Goal: Task Accomplishment & Management: Manage account settings

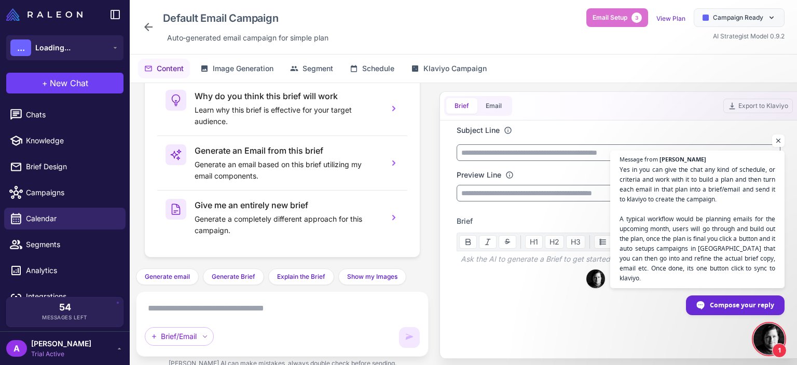
scroll to position [618, 0]
click at [469, 26] on div "Default Email Campaign Auto‑generated email campaign for simple plan Email Setu…" at bounding box center [463, 26] width 642 height 37
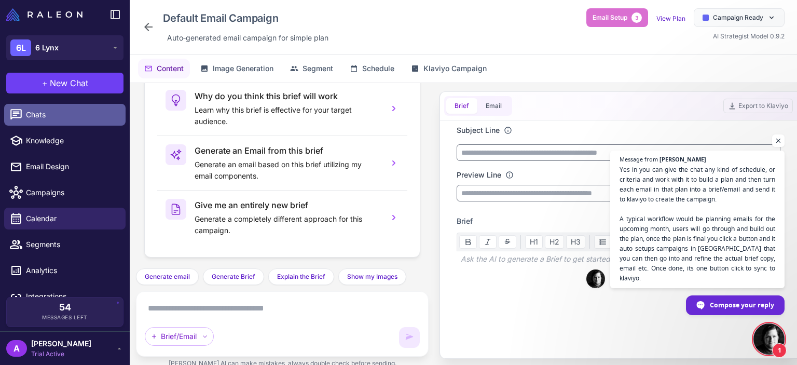
click at [31, 122] on link "Chats" at bounding box center [64, 115] width 121 height 22
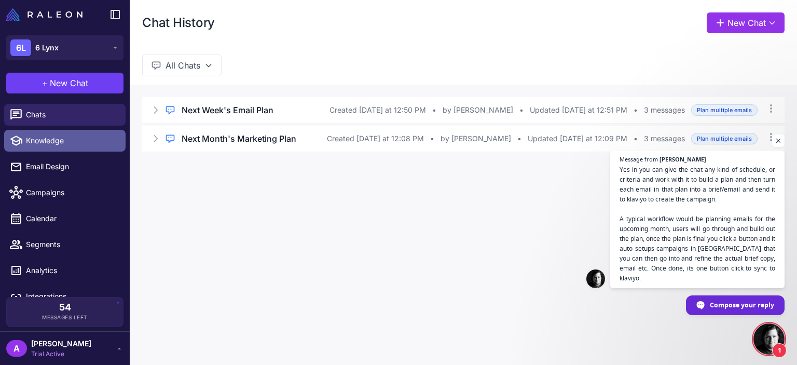
click at [56, 147] on link "Knowledge" at bounding box center [64, 141] width 121 height 22
select select
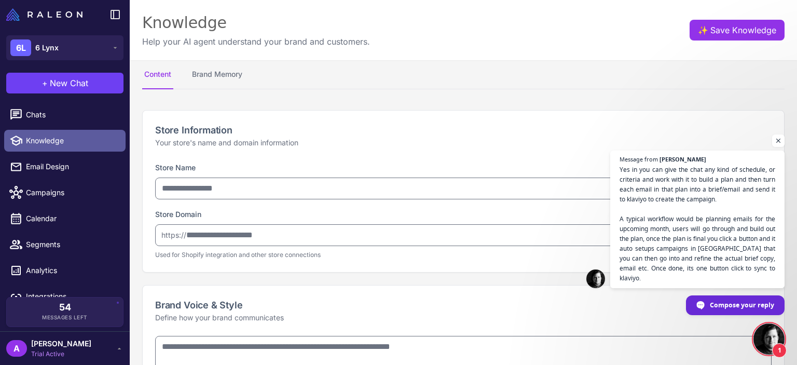
type input "******"
type input "**********"
type textarea "**********"
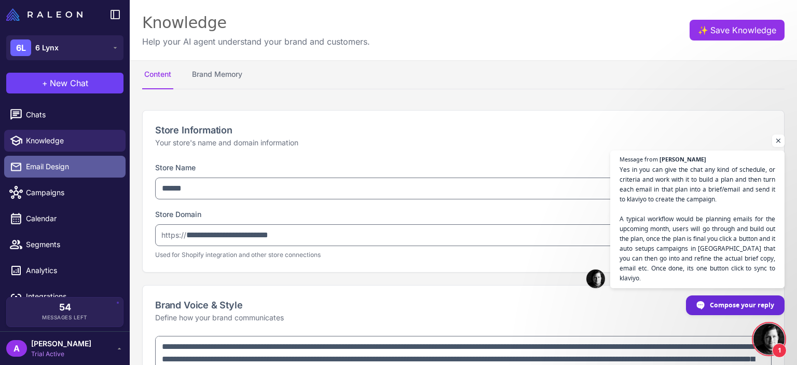
type textarea "**********"
select select "*********"
type textarea "**********"
click at [64, 167] on span "Email Design" at bounding box center [71, 166] width 91 height 11
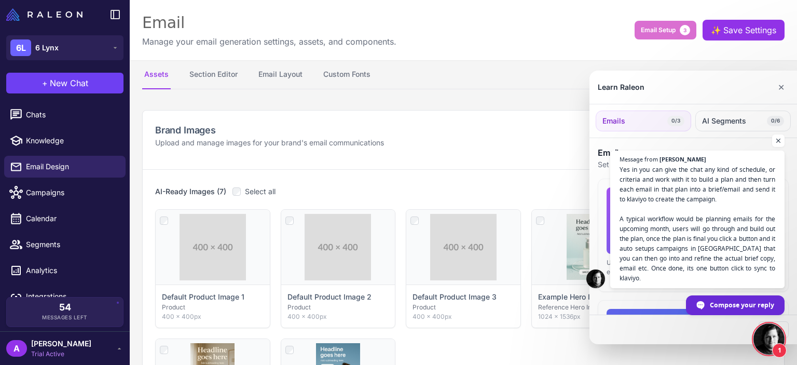
click at [288, 74] on div at bounding box center [398, 182] width 797 height 365
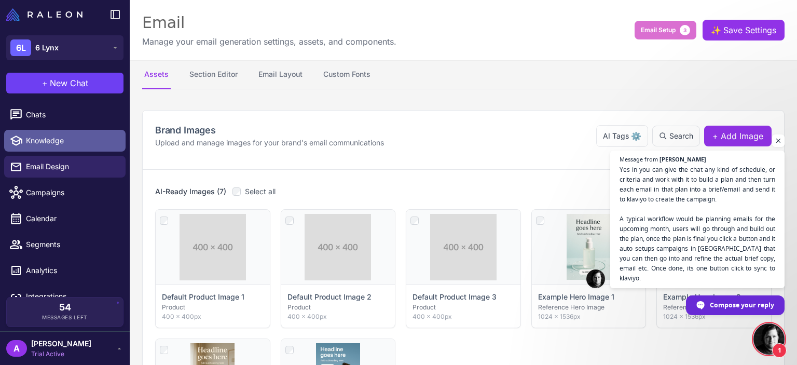
click at [48, 139] on span "Knowledge" at bounding box center [71, 140] width 91 height 11
select select
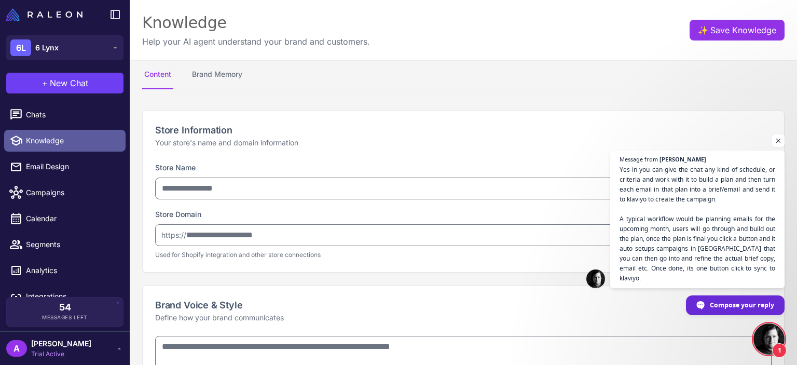
type input "******"
type input "**********"
type textarea "**********"
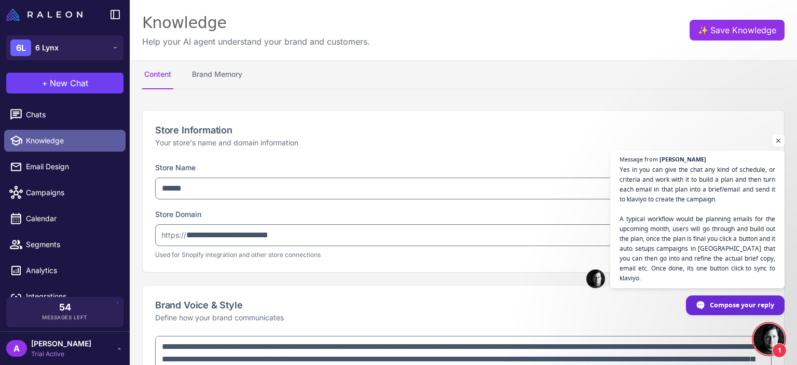
type textarea "**********"
select select "*********"
type textarea "**********"
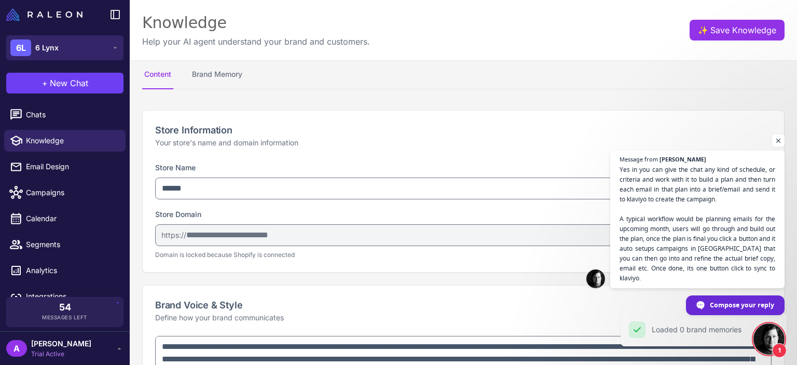
click at [93, 50] on button "6L 6 Lynx" at bounding box center [64, 47] width 117 height 25
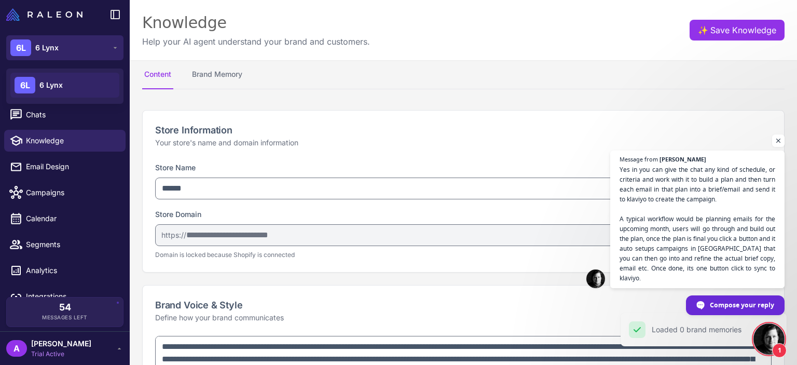
click at [93, 50] on button "6L 6 Lynx" at bounding box center [64, 47] width 117 height 25
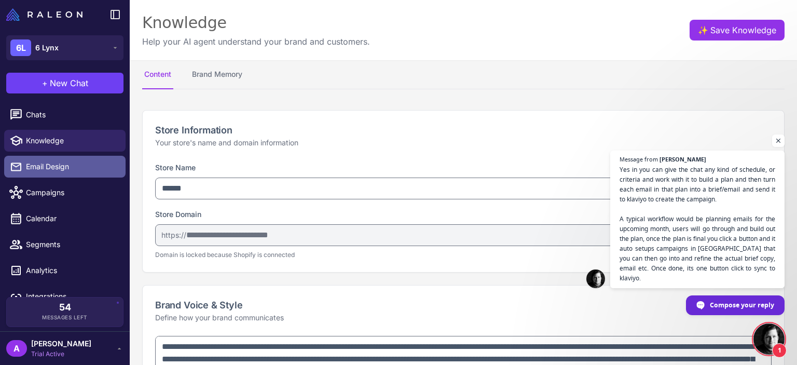
click at [66, 163] on span "Email Design" at bounding box center [71, 166] width 91 height 11
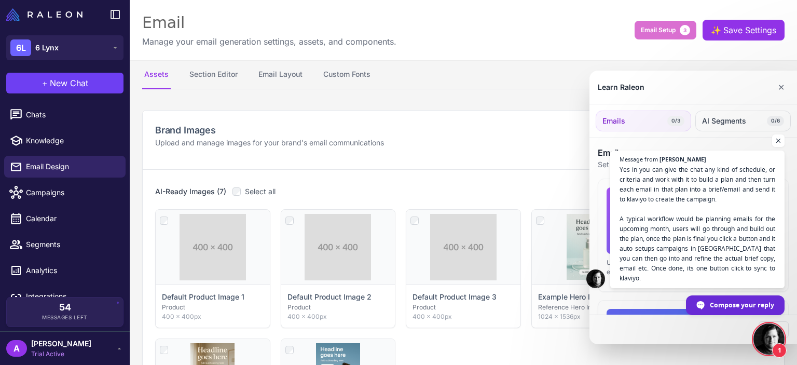
click at [54, 195] on div at bounding box center [398, 182] width 797 height 365
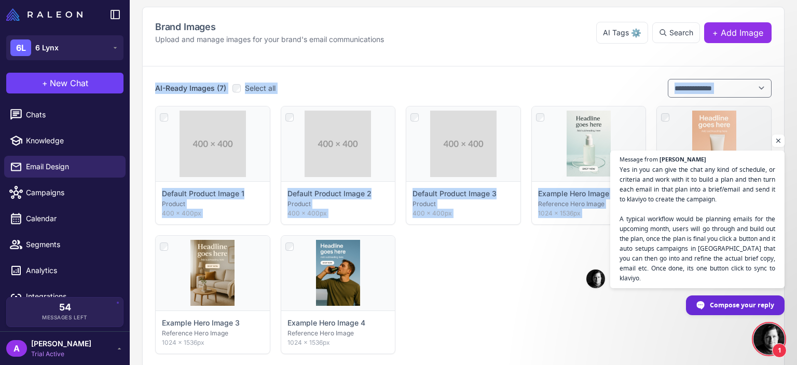
scroll to position [106, 0]
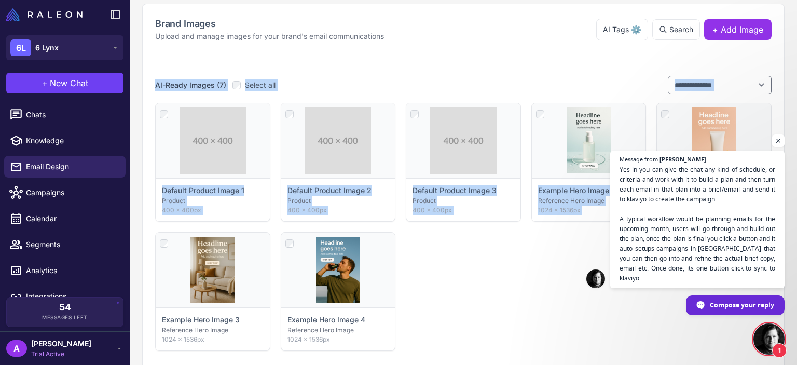
drag, startPoint x: 796, startPoint y: 96, endPoint x: 794, endPoint y: 161, distance: 65.4
click at [794, 161] on content "**********" at bounding box center [463, 182] width 667 height 365
click at [45, 191] on span "Campaigns" at bounding box center [71, 192] width 91 height 11
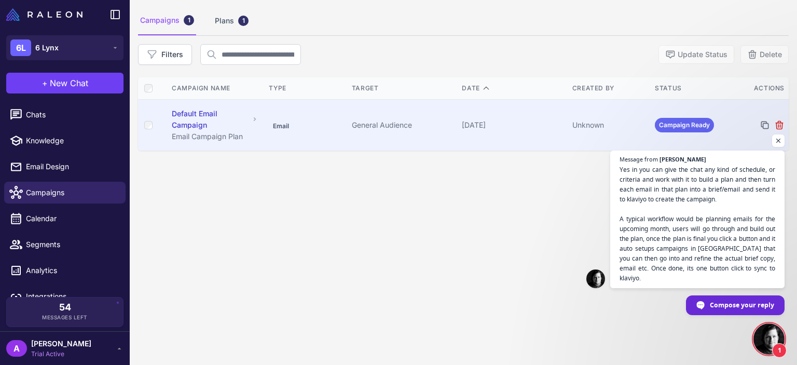
click at [248, 116] on div "Default Email Campaign" at bounding box center [215, 119] width 87 height 23
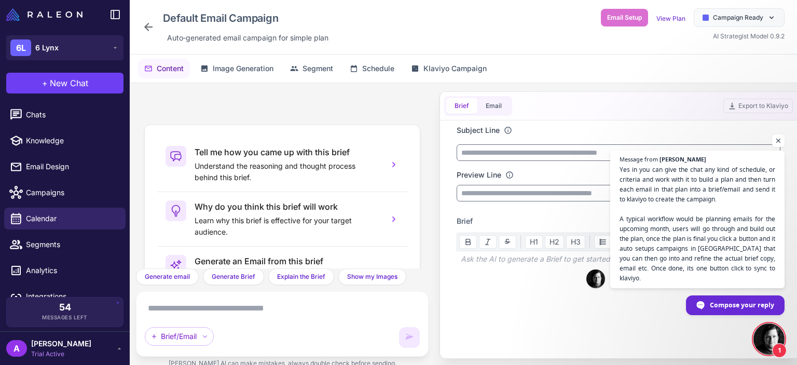
scroll to position [110, 0]
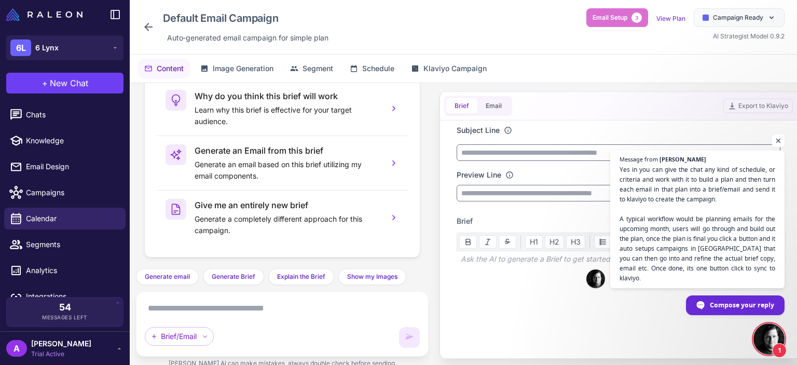
click at [777, 147] on span "Open chat" at bounding box center [778, 140] width 13 height 13
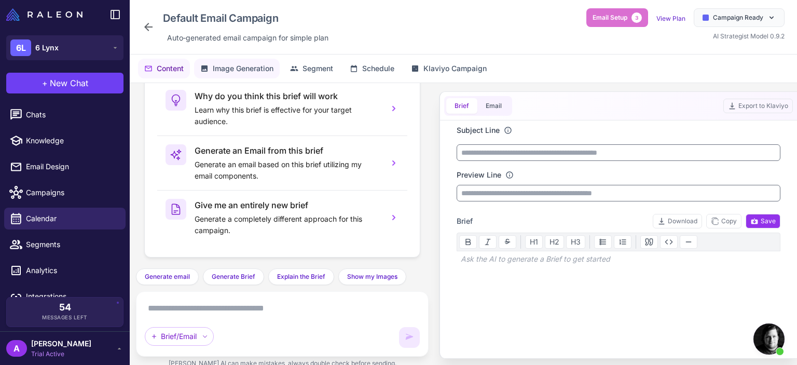
click at [228, 71] on span "Image Generation" at bounding box center [243, 68] width 61 height 11
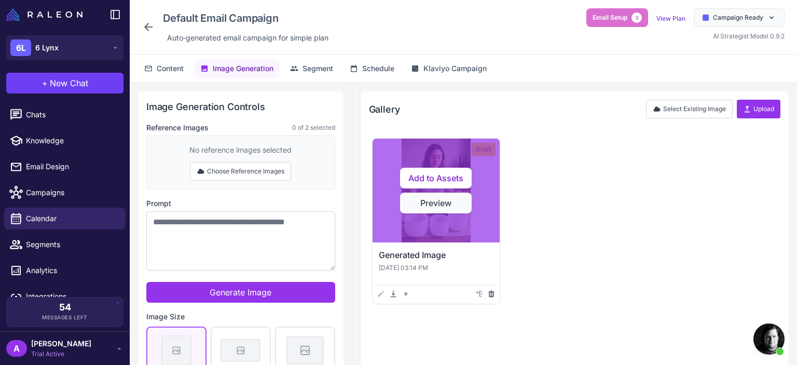
click at [439, 209] on button "Preview" at bounding box center [436, 202] width 72 height 21
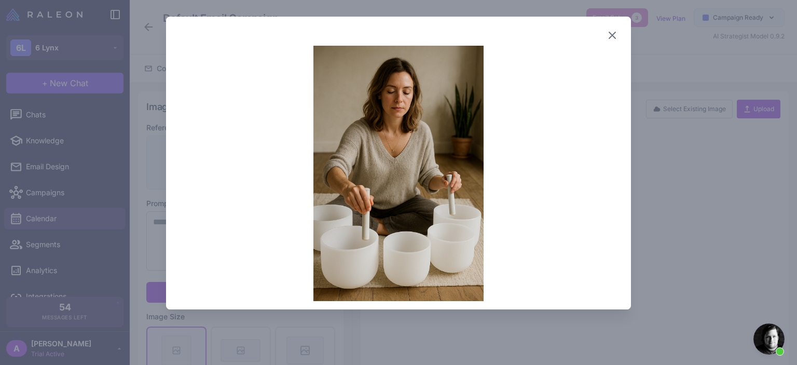
click at [614, 34] on icon at bounding box center [612, 35] width 6 height 6
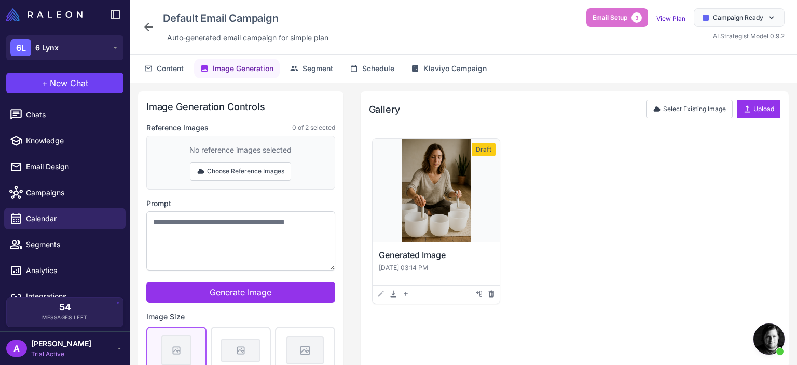
click at [146, 25] on icon at bounding box center [148, 27] width 8 height 8
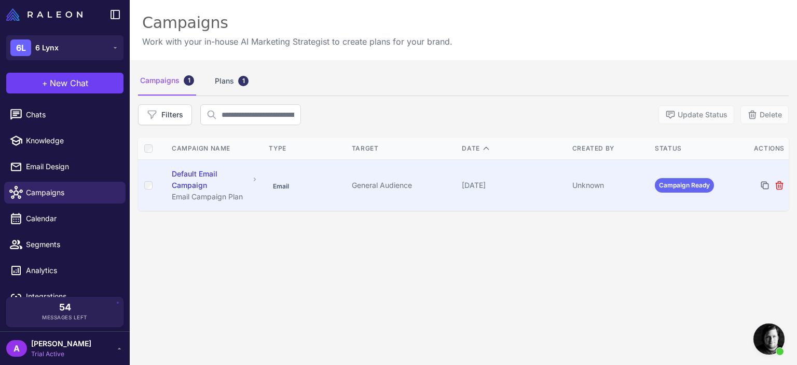
click at [691, 184] on span "Campaign Ready" at bounding box center [684, 185] width 59 height 15
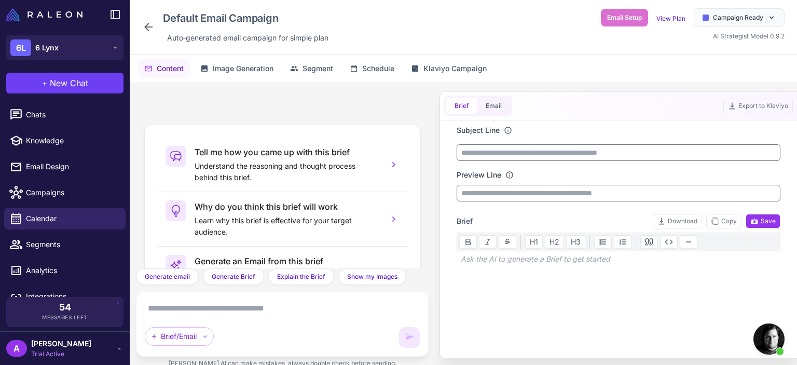
scroll to position [110, 0]
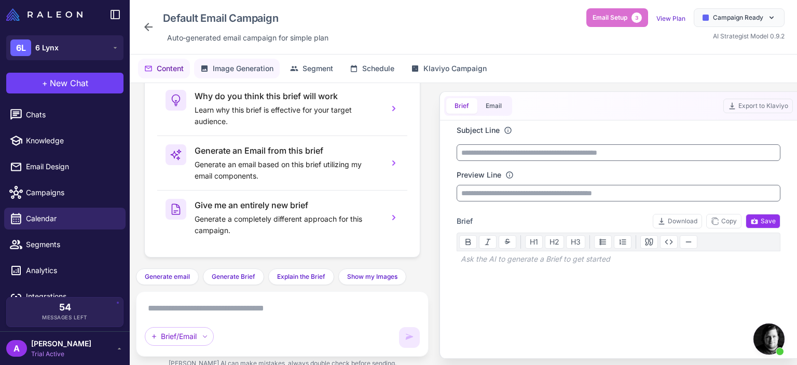
click at [214, 61] on button "Image Generation" at bounding box center [237, 69] width 86 height 20
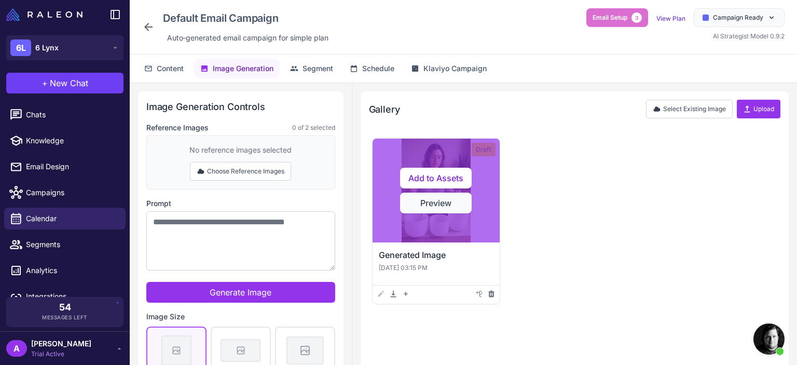
click at [456, 199] on button "Preview" at bounding box center [436, 202] width 72 height 21
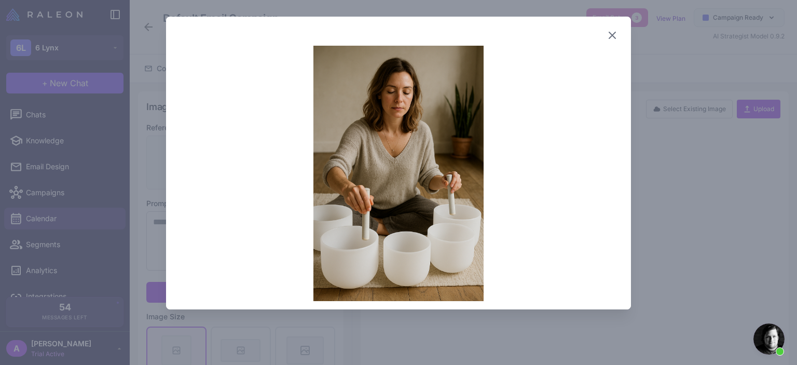
click at [612, 36] on icon at bounding box center [612, 35] width 12 height 12
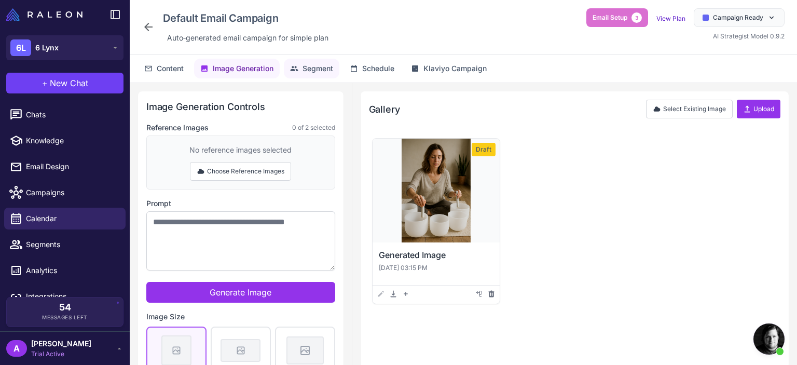
click at [313, 60] on button "Segment" at bounding box center [312, 69] width 56 height 20
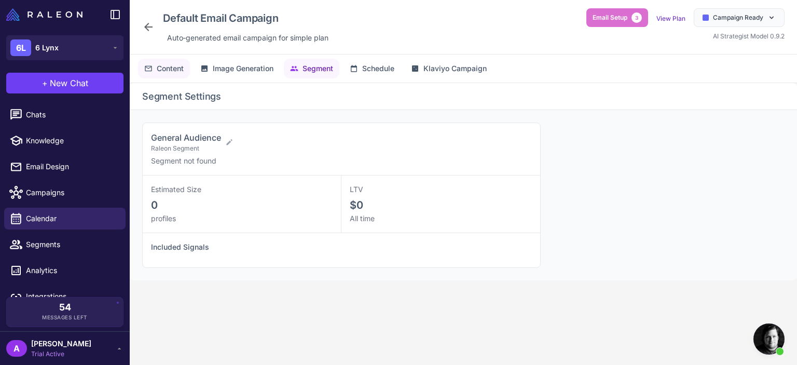
click at [162, 70] on span "Content" at bounding box center [170, 68] width 27 height 11
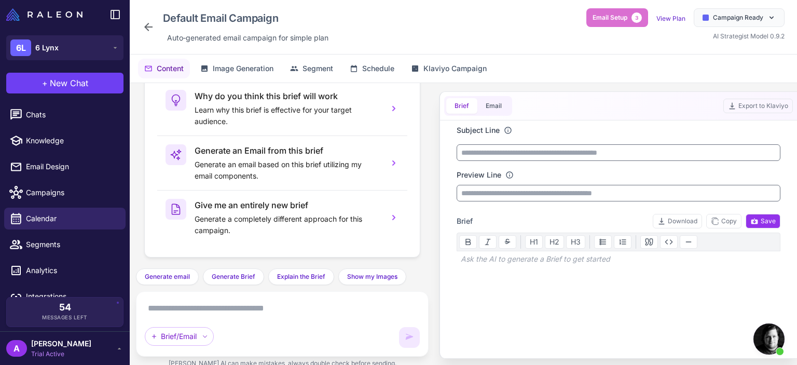
scroll to position [14, 0]
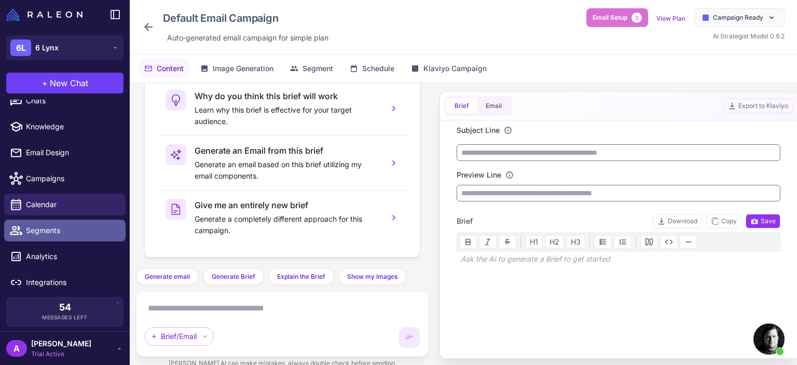
click at [62, 232] on span "Segments" at bounding box center [71, 230] width 91 height 11
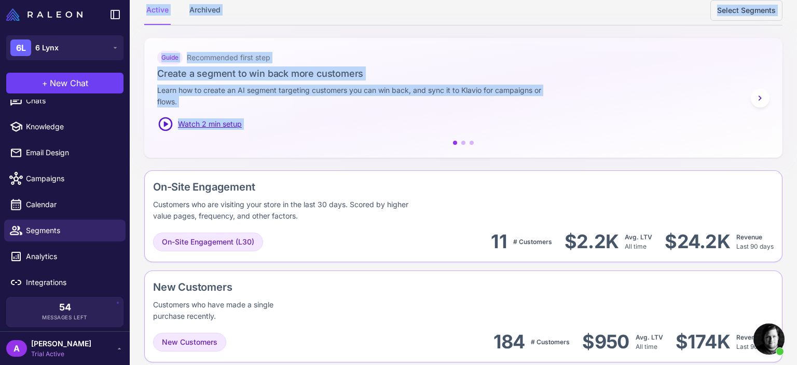
scroll to position [129, 0]
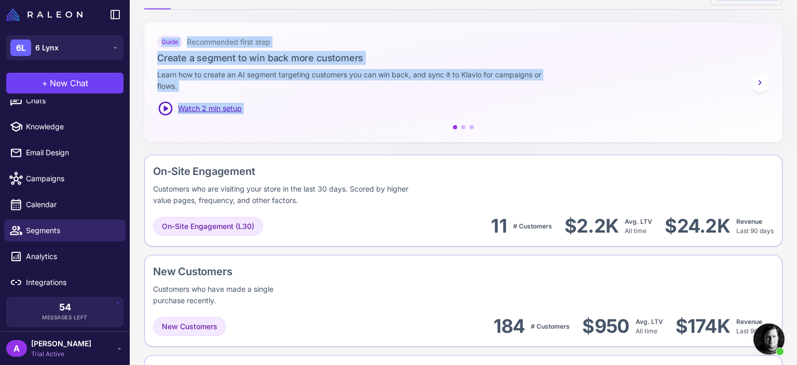
drag, startPoint x: 796, startPoint y: 71, endPoint x: 796, endPoint y: 105, distance: 34.8
click at [796, 105] on content "AI Segments AI Segmentation is used to create faster, higher performing segment…" at bounding box center [463, 182] width 667 height 365
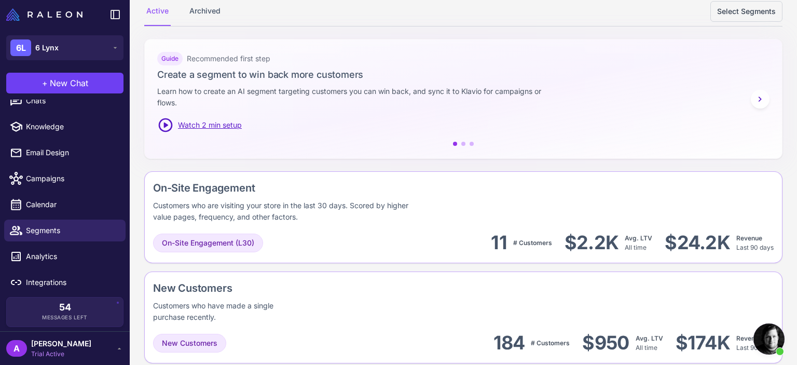
scroll to position [96, 0]
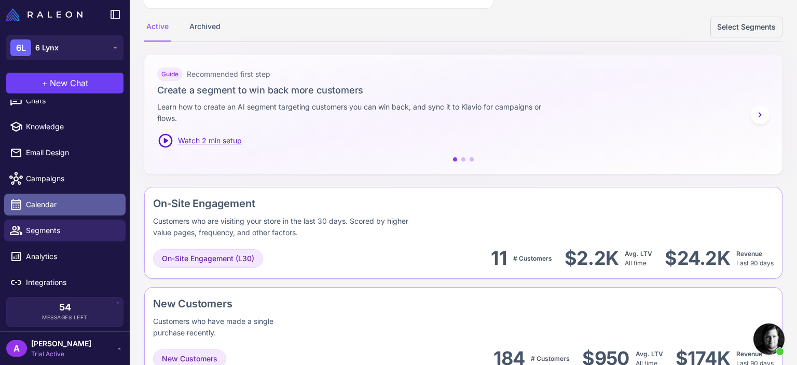
click at [67, 205] on span "Calendar" at bounding box center [71, 204] width 91 height 11
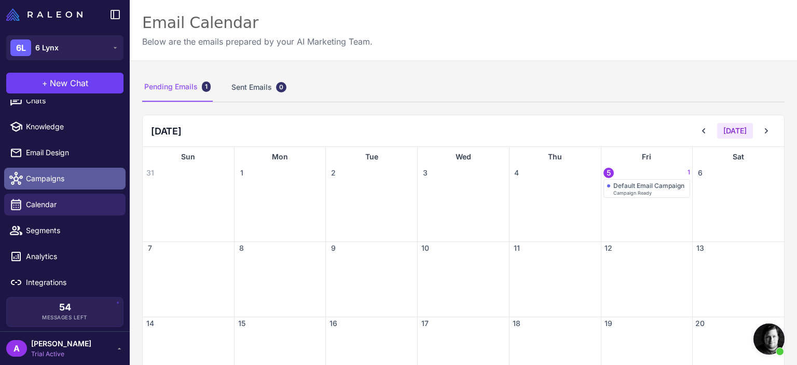
click at [62, 176] on span "Campaigns" at bounding box center [71, 178] width 91 height 11
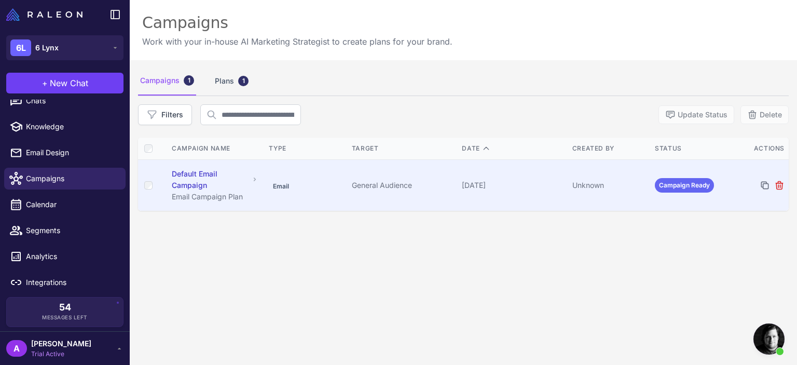
click at [437, 184] on div "General Audience" at bounding box center [403, 184] width 102 height 11
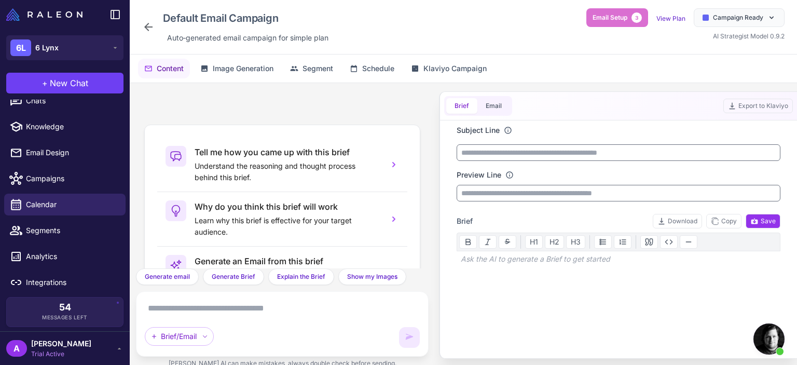
click at [436, 30] on div "Default Email Campaign Auto‑generated email campaign for simple plan Email Setu…" at bounding box center [463, 26] width 642 height 37
click at [427, 32] on div "Default Email Campaign Auto‑generated email campaign for simple plan Email Setu…" at bounding box center [463, 26] width 642 height 37
click at [241, 66] on span "Image Generation" at bounding box center [243, 68] width 61 height 11
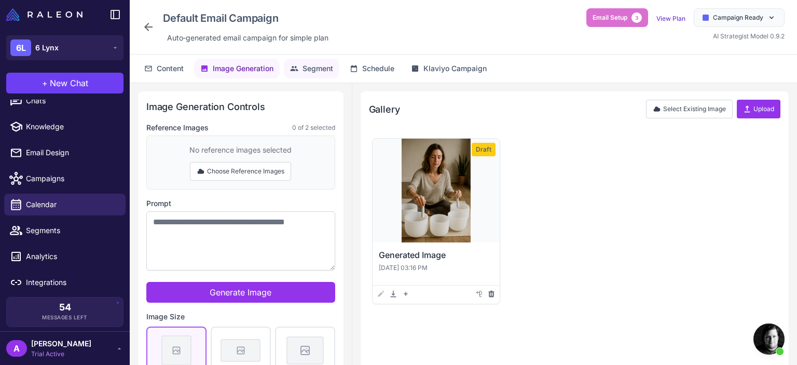
click at [312, 72] on span "Segment" at bounding box center [317, 68] width 31 height 11
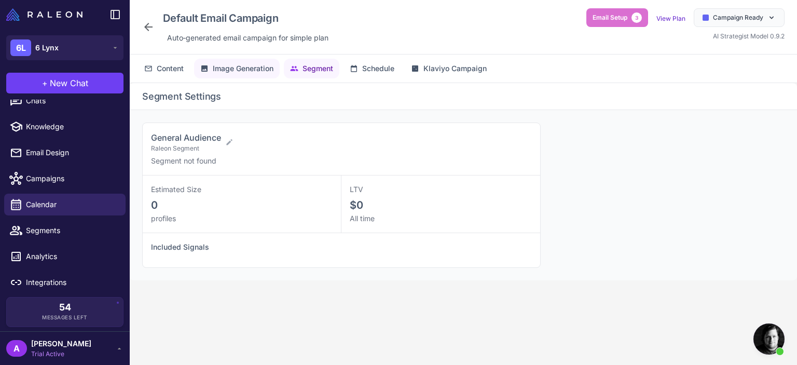
click at [229, 72] on span "Image Generation" at bounding box center [243, 68] width 61 height 11
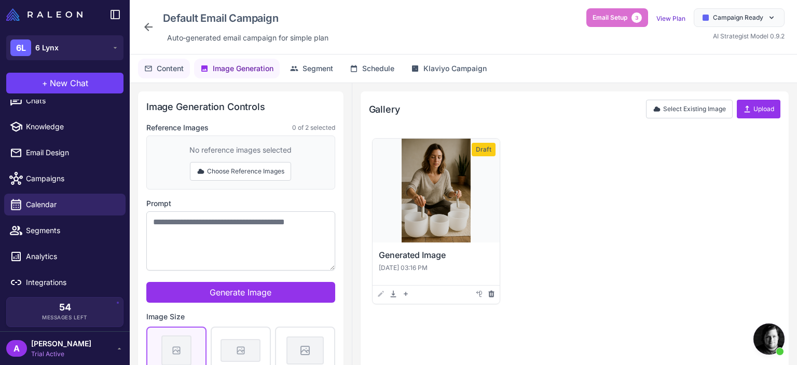
click at [147, 73] on button "Content" at bounding box center [164, 69] width 52 height 20
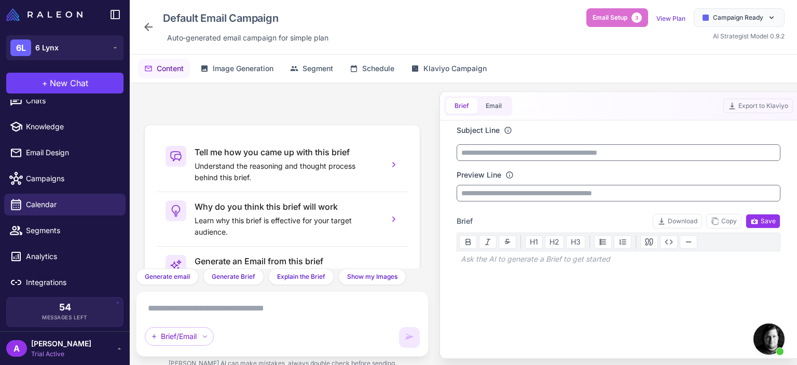
scroll to position [110, 0]
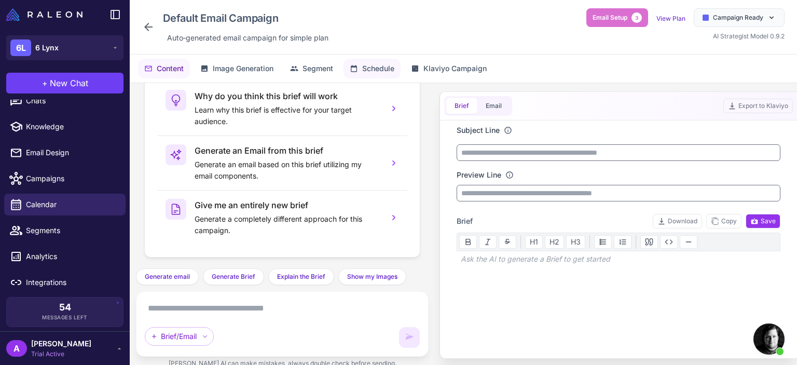
click at [383, 72] on span "Schedule" at bounding box center [378, 68] width 32 height 11
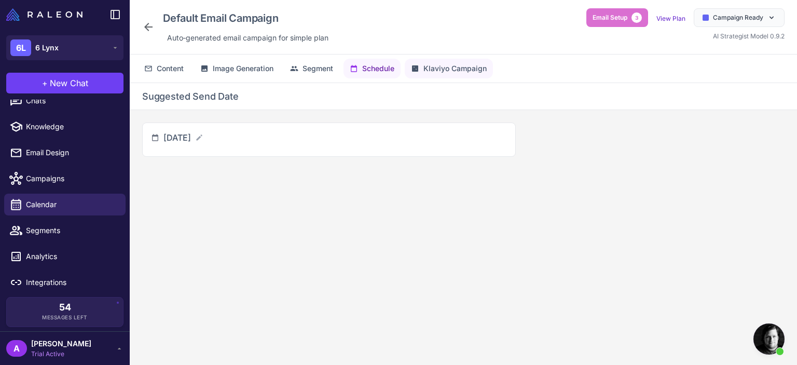
click at [476, 68] on span "Klaviyo Campaign" at bounding box center [454, 68] width 63 height 11
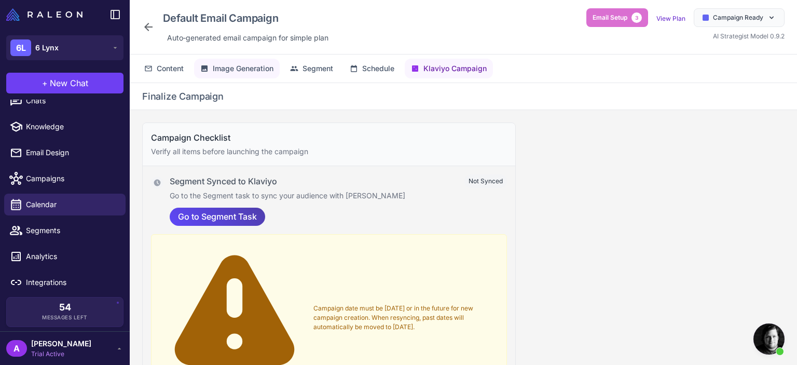
click at [229, 64] on span "Image Generation" at bounding box center [243, 68] width 61 height 11
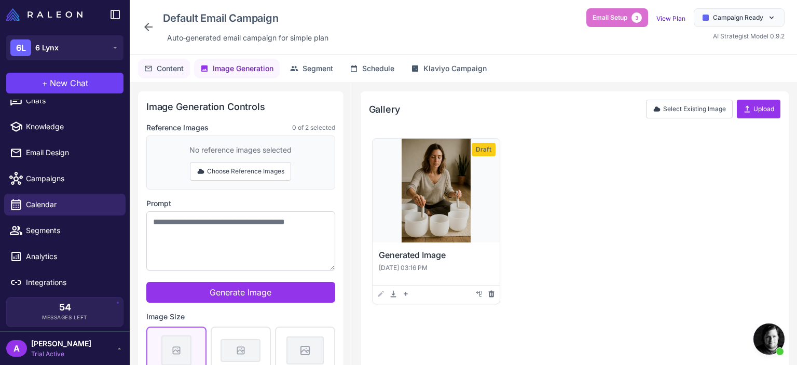
click at [158, 66] on span "Content" at bounding box center [170, 68] width 27 height 11
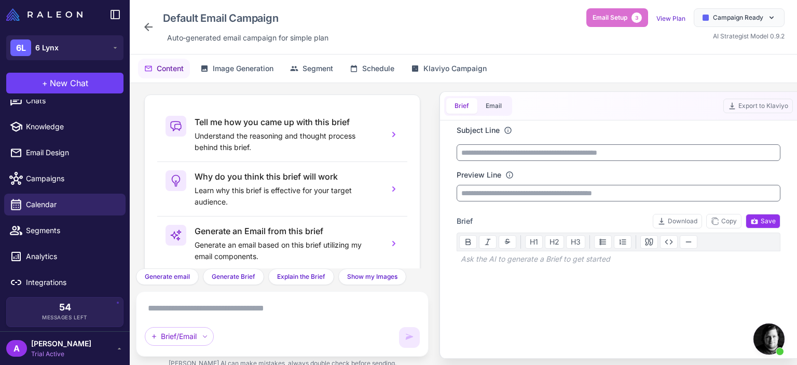
scroll to position [40, 0]
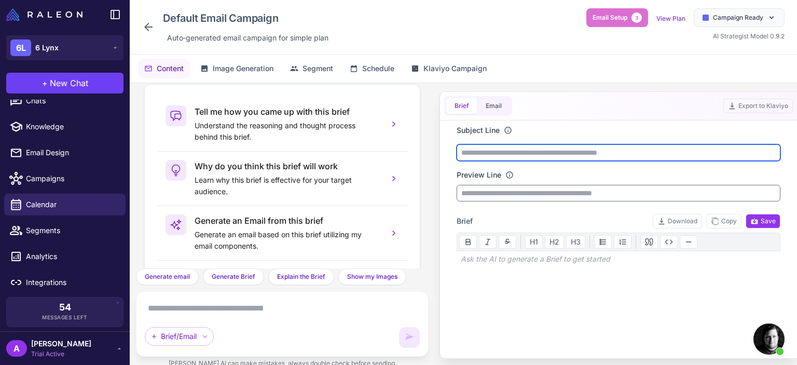
click at [513, 157] on input "text" at bounding box center [618, 152] width 324 height 17
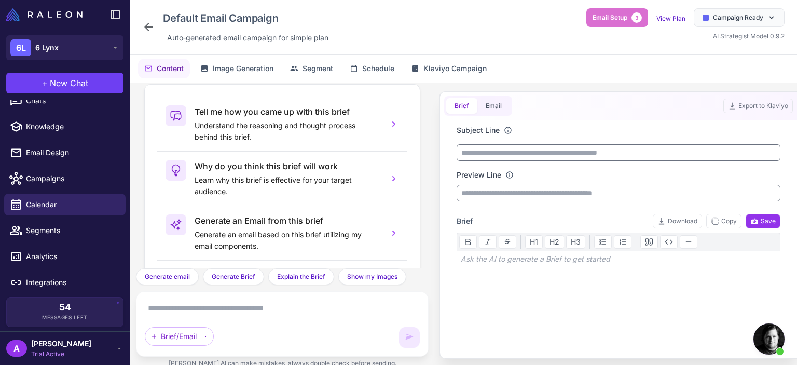
click at [252, 308] on textarea at bounding box center [282, 308] width 275 height 17
click at [562, 267] on div at bounding box center [618, 310] width 324 height 87
click at [559, 259] on div "Ask the AI to generate a Brief to get started" at bounding box center [618, 259] width 324 height 16
click at [614, 18] on span "Email Setup" at bounding box center [609, 17] width 35 height 9
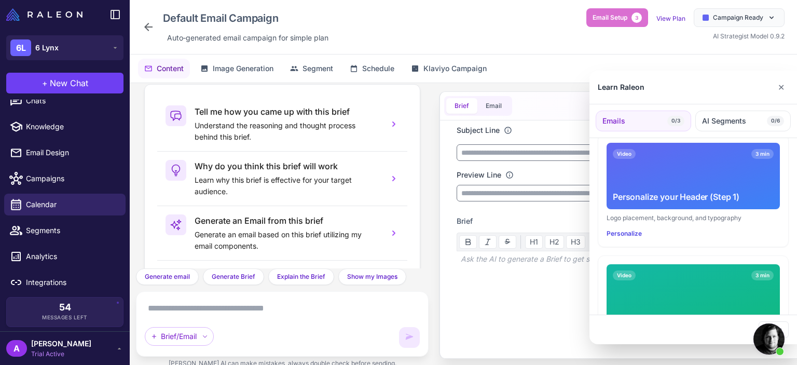
scroll to position [0, 0]
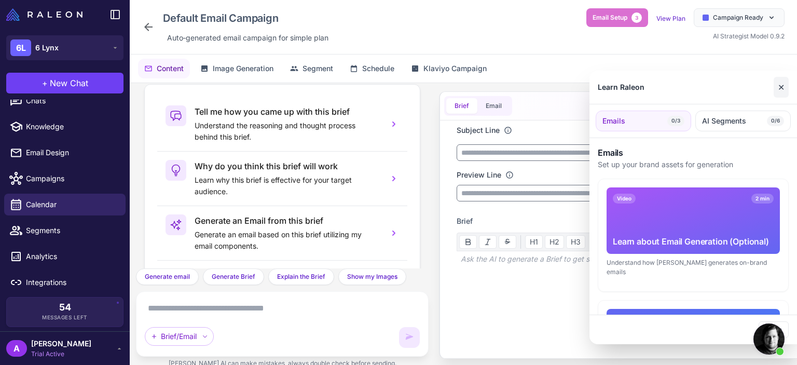
click at [782, 84] on button "✕" at bounding box center [780, 87] width 15 height 21
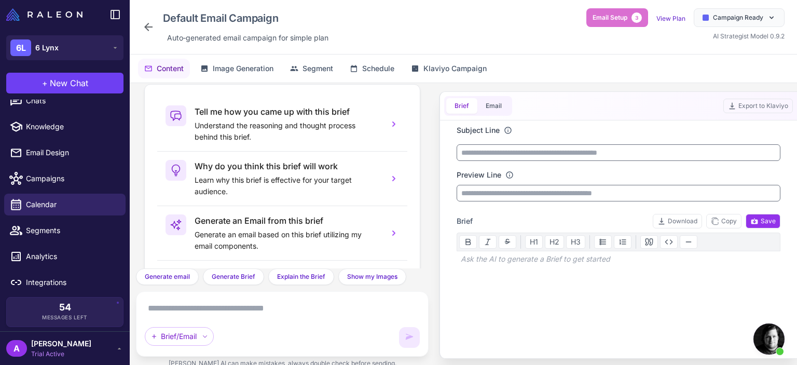
click at [539, 30] on div "Default Email Campaign Auto‑generated email campaign for simple plan Email Setu…" at bounding box center [463, 26] width 642 height 37
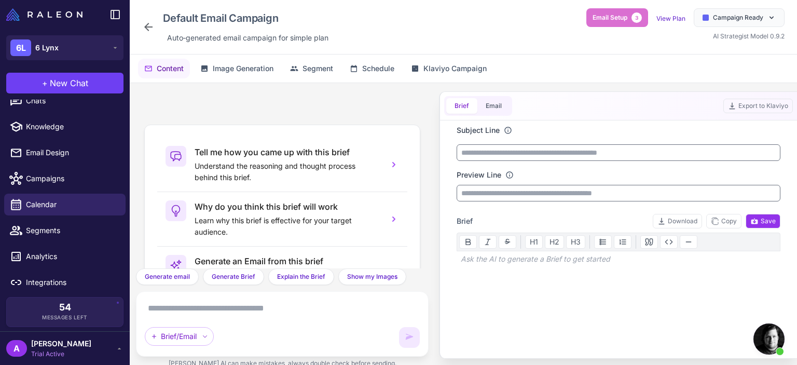
click at [421, 18] on div "Default Email Campaign Auto‑generated email campaign for simple plan Email Setu…" at bounding box center [463, 26] width 642 height 37
click at [151, 29] on icon at bounding box center [148, 27] width 12 height 12
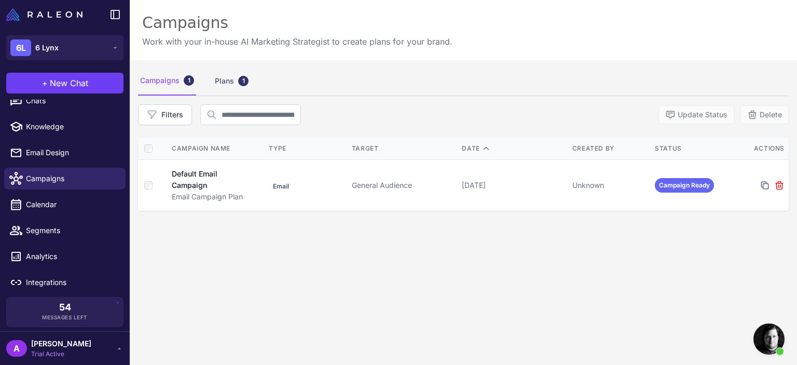
click at [452, 78] on div "Campaigns 1 Plans 1" at bounding box center [463, 80] width 651 height 29
click at [226, 82] on div "Plans 1" at bounding box center [232, 80] width 38 height 29
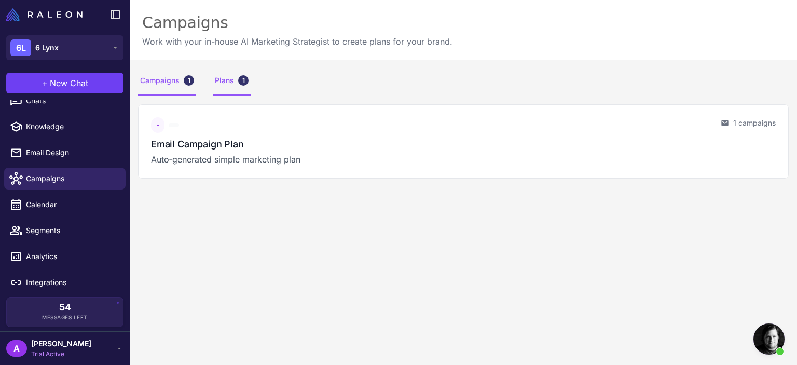
click at [154, 82] on div "Campaigns 1" at bounding box center [167, 80] width 58 height 29
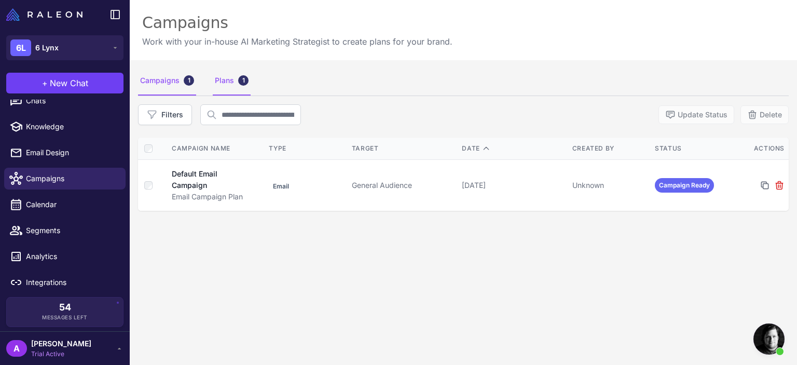
click at [214, 80] on div "Plans 1" at bounding box center [232, 80] width 38 height 29
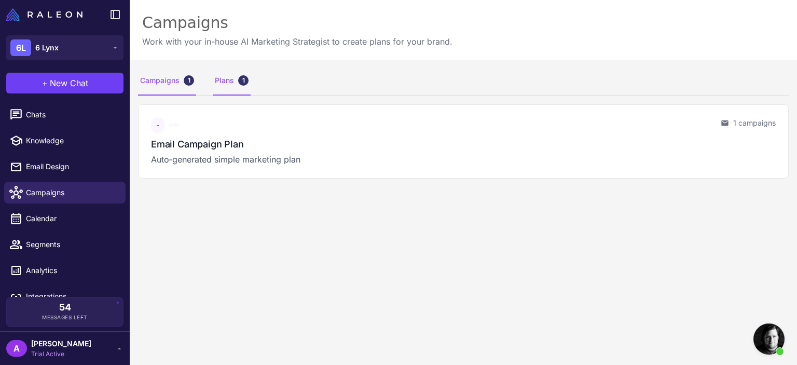
click at [173, 78] on div "Campaigns 1" at bounding box center [167, 80] width 58 height 29
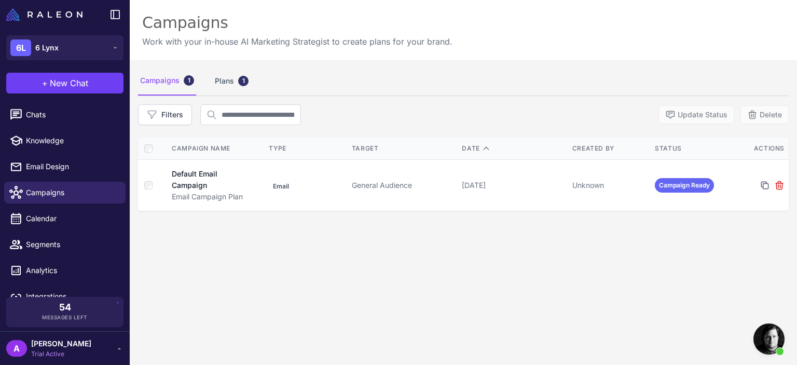
click at [419, 70] on div "Campaigns 1 Plans 1" at bounding box center [463, 80] width 651 height 29
click at [75, 246] on span "Segments" at bounding box center [71, 244] width 91 height 11
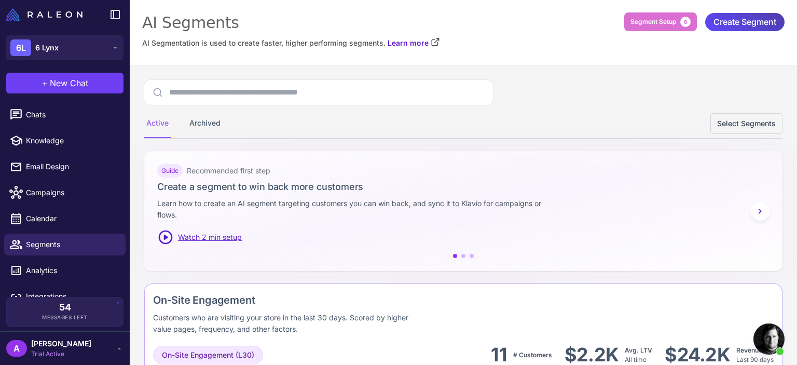
drag, startPoint x: 796, startPoint y: 117, endPoint x: 795, endPoint y: 52, distance: 65.4
click at [795, 52] on content "AI Segments AI Segmentation is used to create faster, higher performing segment…" at bounding box center [463, 182] width 667 height 365
click at [494, 132] on div "Active Archived Select Segments" at bounding box center [463, 123] width 638 height 29
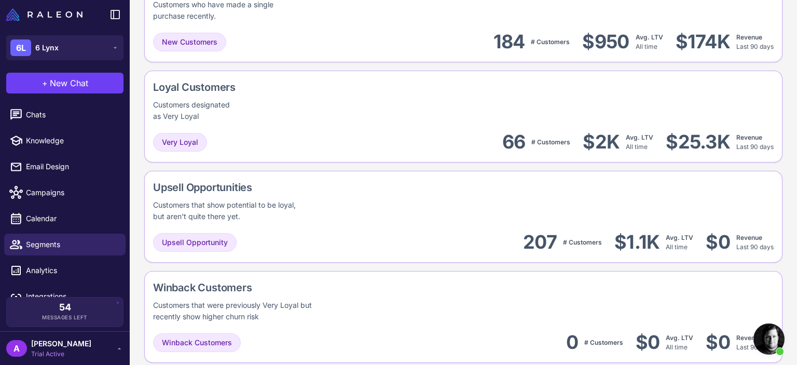
drag, startPoint x: 796, startPoint y: 38, endPoint x: 775, endPoint y: 103, distance: 68.2
click at [775, 104] on content "AI Segments AI Segmentation is used to create faster, higher performing segment…" at bounding box center [463, 182] width 667 height 365
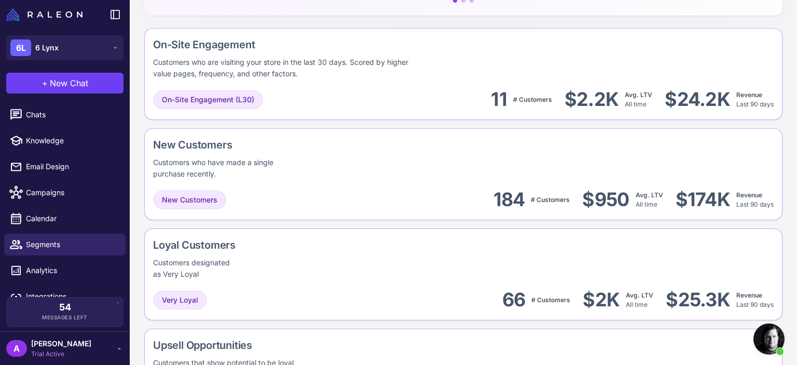
scroll to position [14, 0]
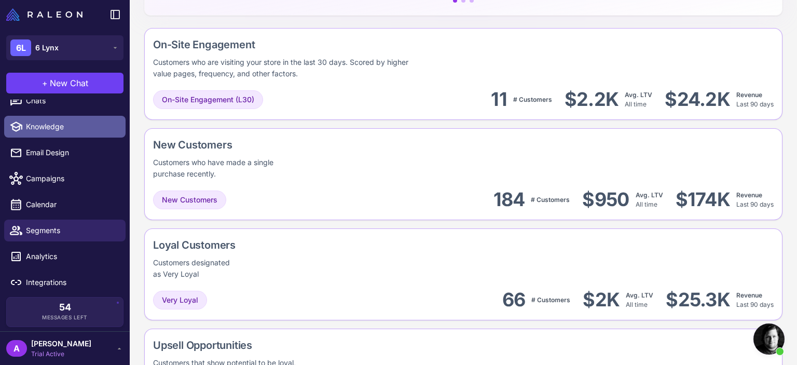
click at [67, 132] on link "Knowledge" at bounding box center [64, 127] width 121 height 22
select select
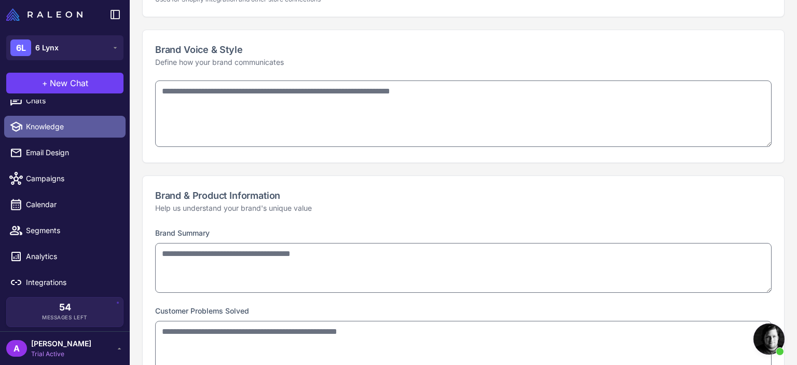
type input "******"
type input "**********"
type textarea "**********"
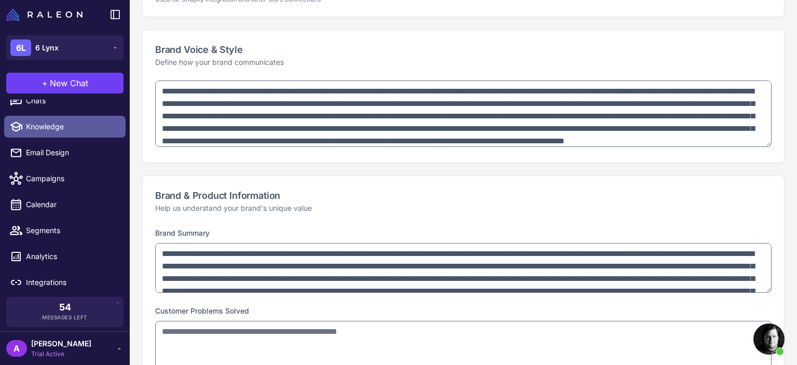
type textarea "**********"
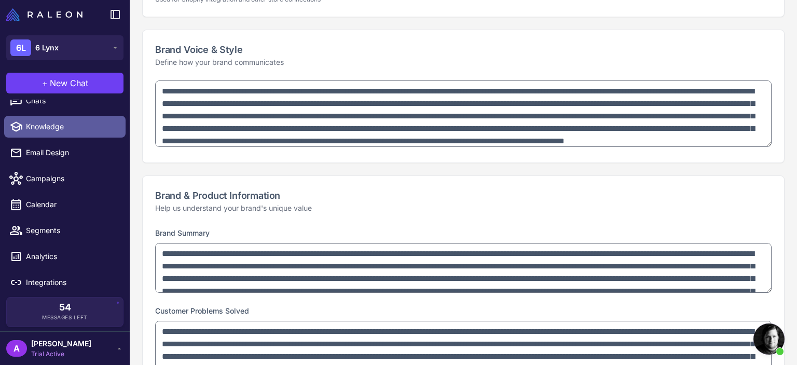
select select "*********"
type textarea "**********"
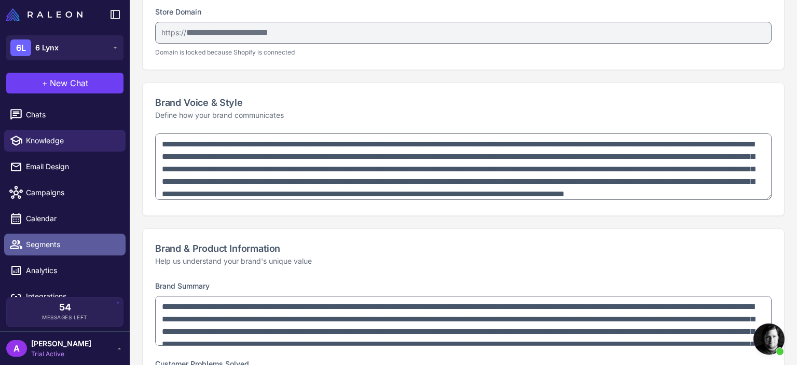
click at [61, 254] on link "Segments" at bounding box center [64, 244] width 121 height 22
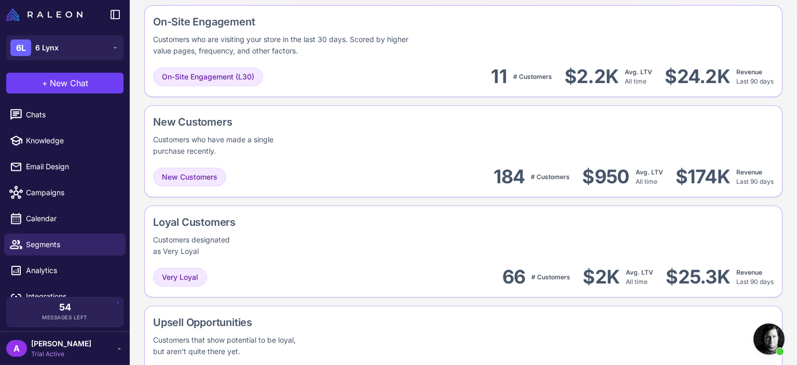
scroll to position [173, 0]
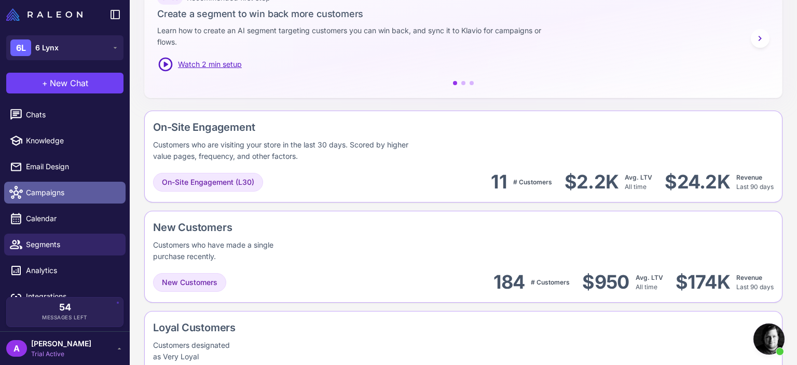
click at [51, 201] on link "Campaigns" at bounding box center [64, 193] width 121 height 22
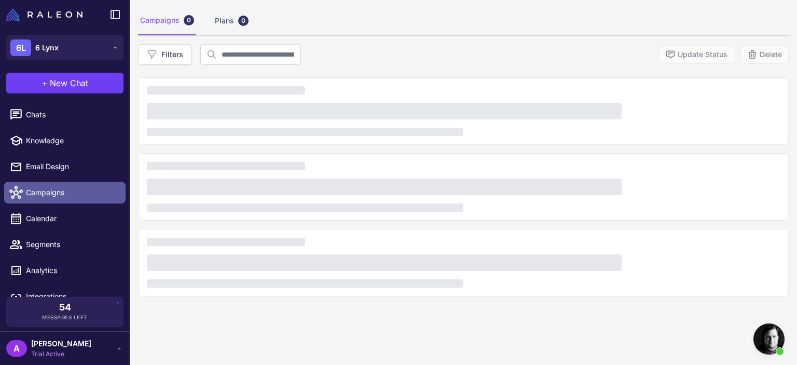
scroll to position [60, 0]
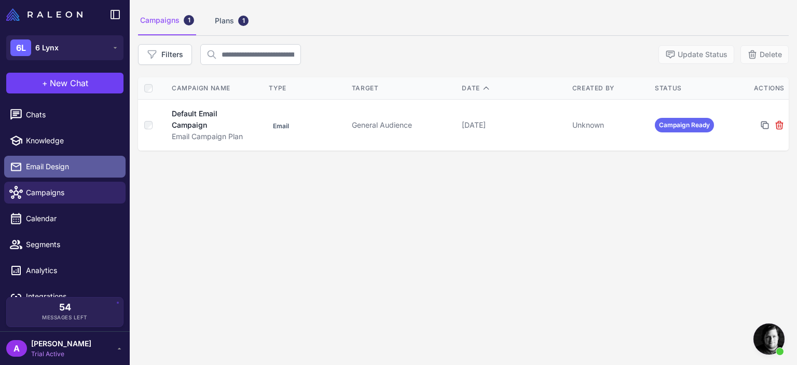
click at [78, 169] on span "Email Design" at bounding box center [71, 166] width 91 height 11
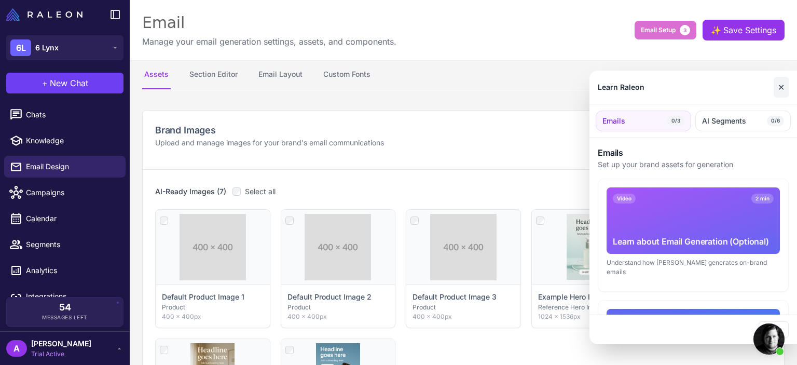
click at [781, 90] on button "✕" at bounding box center [780, 87] width 15 height 21
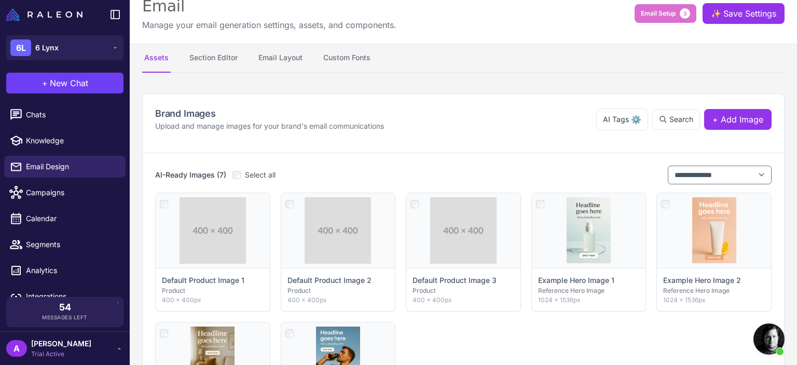
scroll to position [16, 0]
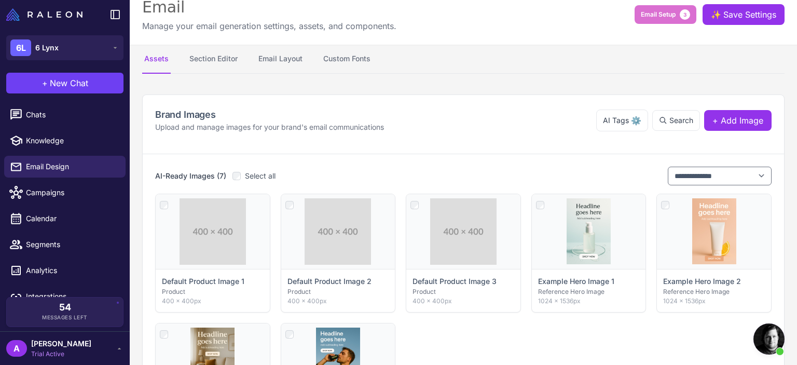
drag, startPoint x: 796, startPoint y: 72, endPoint x: 795, endPoint y: 66, distance: 6.3
click at [795, 66] on content "**********" at bounding box center [463, 182] width 667 height 365
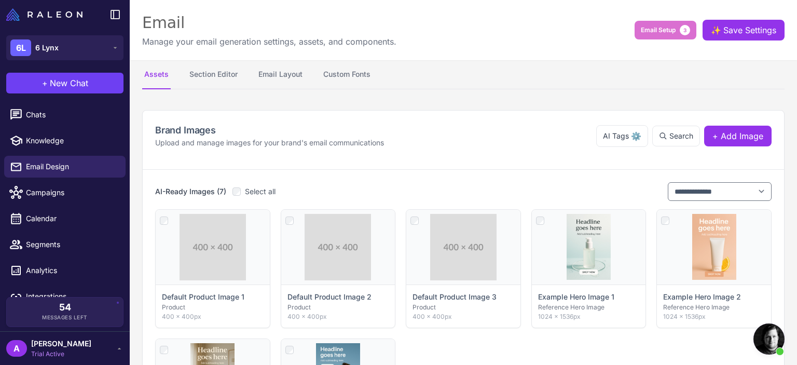
click at [532, 89] on content "**********" at bounding box center [463, 182] width 667 height 365
click at [422, 27] on div "Email Manage your email generation settings, assets, and components. Email Setu…" at bounding box center [463, 30] width 667 height 60
click at [438, 20] on div "Email Manage your email generation settings, assets, and components. Email Setu…" at bounding box center [463, 30] width 667 height 60
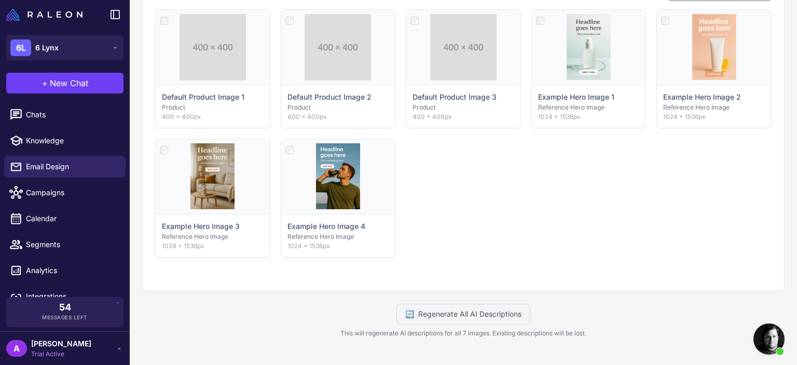
scroll to position [14, 0]
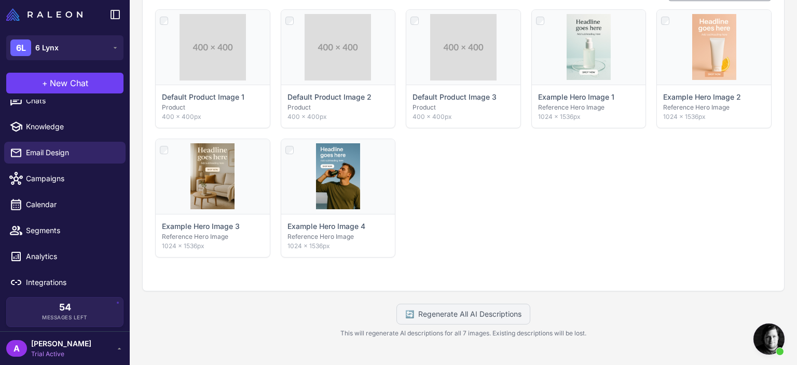
click at [135, 150] on div "**********" at bounding box center [463, 132] width 667 height 469
click at [515, 219] on div "Click to select Default Product Image 1 Product 400 × 400px Click to select Def…" at bounding box center [463, 133] width 616 height 248
click at [51, 280] on span "Integrations" at bounding box center [71, 281] width 91 height 11
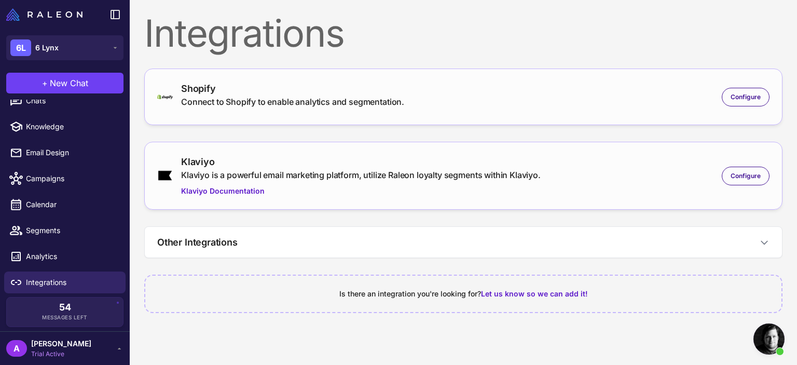
click at [552, 36] on div "Integrations" at bounding box center [463, 33] width 638 height 37
click at [390, 245] on button "Other Integrations" at bounding box center [463, 242] width 637 height 31
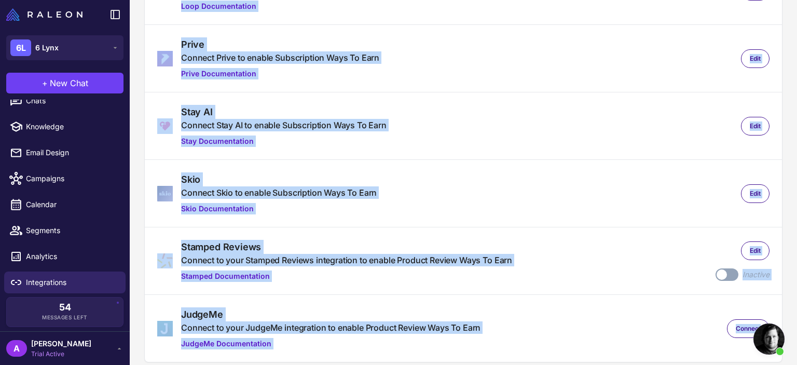
scroll to position [369, 0]
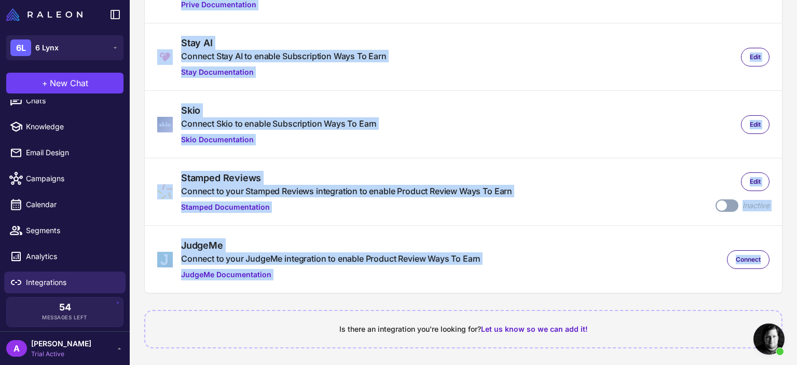
drag, startPoint x: 796, startPoint y: 78, endPoint x: 795, endPoint y: 284, distance: 205.4
click at [795, 284] on content "Integrations Shopify Connect to Shopify to enable analytics and segmentation. C…" at bounding box center [463, 182] width 667 height 365
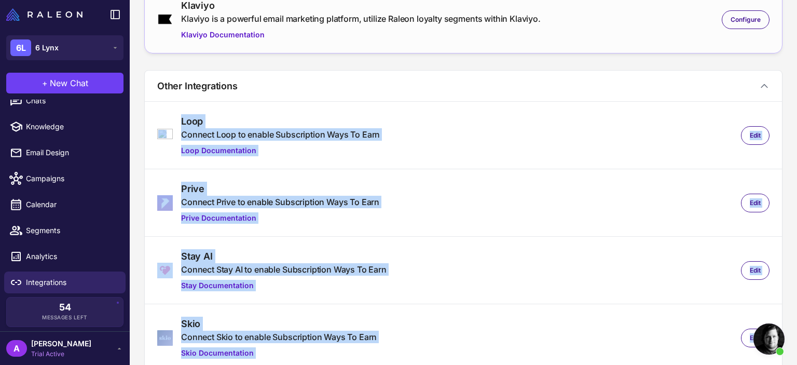
scroll to position [129, 0]
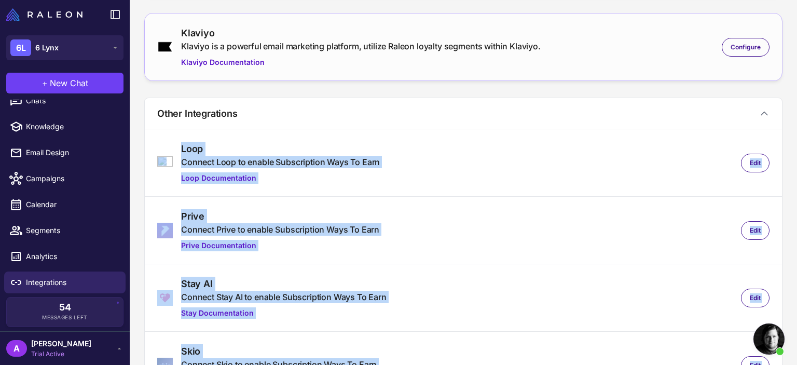
drag, startPoint x: 796, startPoint y: 222, endPoint x: 778, endPoint y: 109, distance: 114.0
click at [778, 109] on content "Integrations Shopify Connect to Shopify to enable analytics and segmentation. C…" at bounding box center [463, 182] width 667 height 365
click at [521, 84] on div "Integrations Shopify Connect to Shopify to enable analytics and segmentation. C…" at bounding box center [463, 239] width 667 height 736
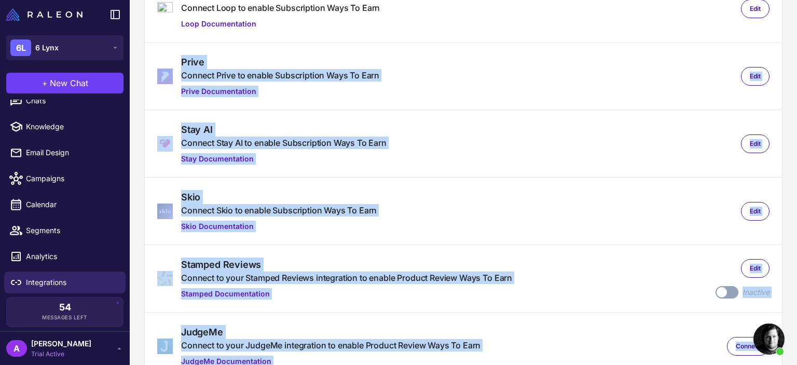
scroll to position [369, 0]
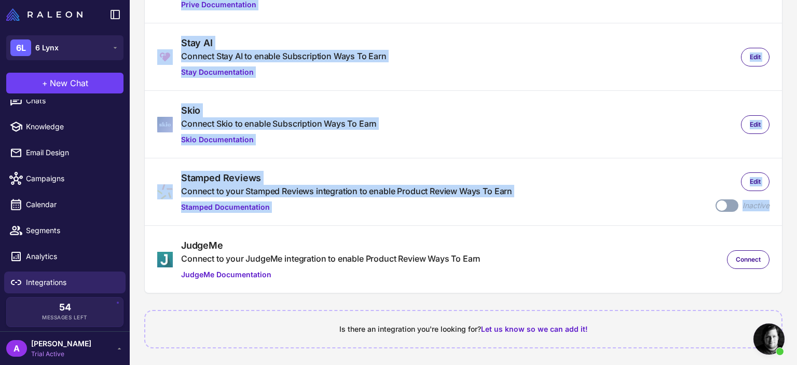
drag, startPoint x: 796, startPoint y: 145, endPoint x: 788, endPoint y: 184, distance: 40.2
click at [788, 184] on content "Integrations Shopify Connect to Shopify to enable analytics and segmentation. C…" at bounding box center [463, 182] width 667 height 365
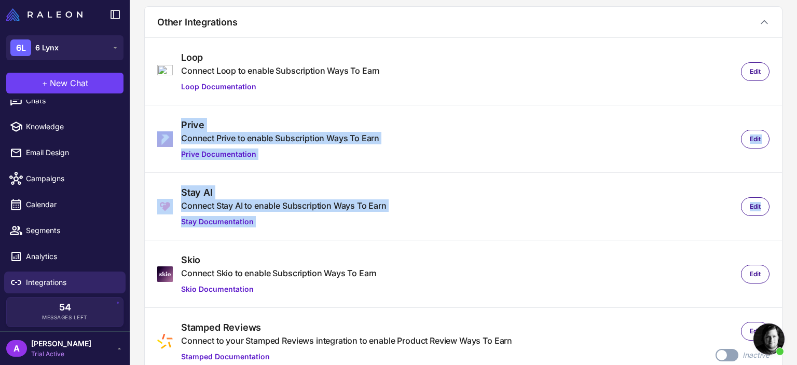
click at [768, 335] on span "Open chat" at bounding box center [768, 338] width 31 height 31
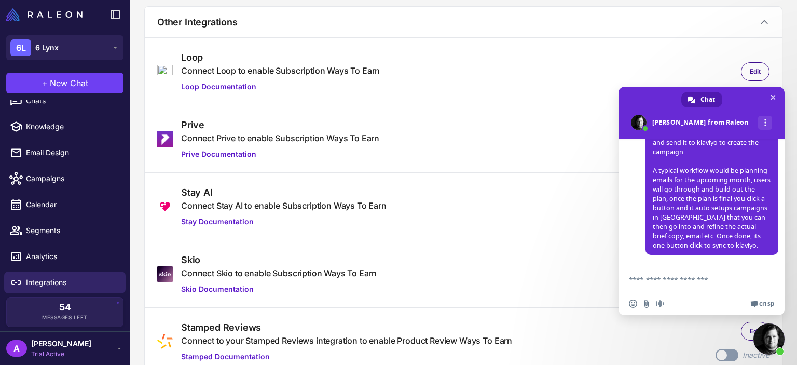
scroll to position [820, 0]
click at [112, 346] on div "A [PERSON_NAME] Trial Active" at bounding box center [64, 348] width 117 height 21
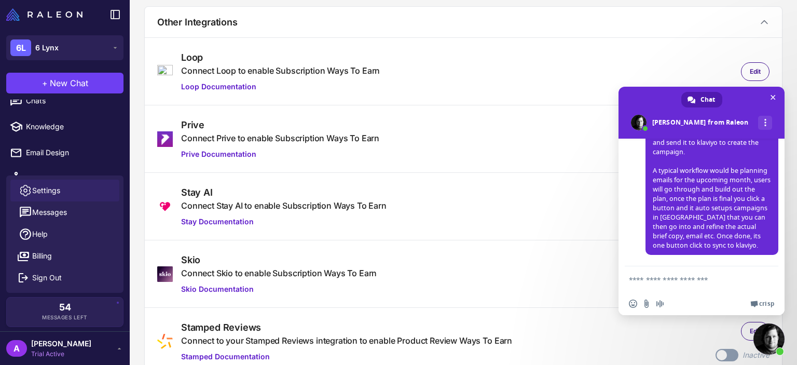
click at [77, 192] on link "Settings" at bounding box center [64, 190] width 109 height 22
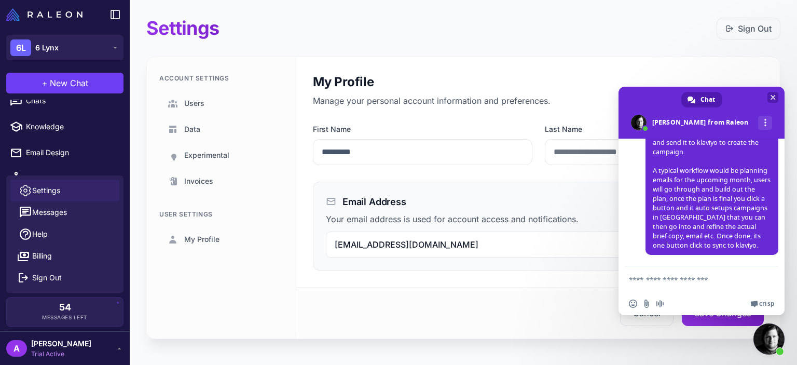
click at [771, 96] on span "Close chat" at bounding box center [772, 97] width 5 height 7
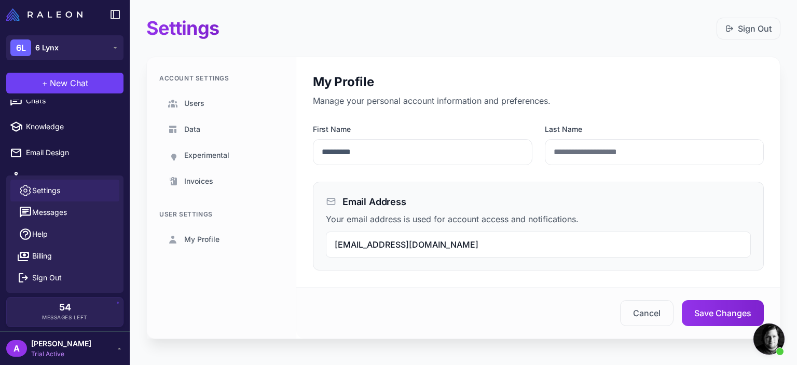
click at [477, 25] on div "Settings Sign Out" at bounding box center [463, 28] width 634 height 23
click at [210, 155] on span "Experimental" at bounding box center [206, 154] width 45 height 11
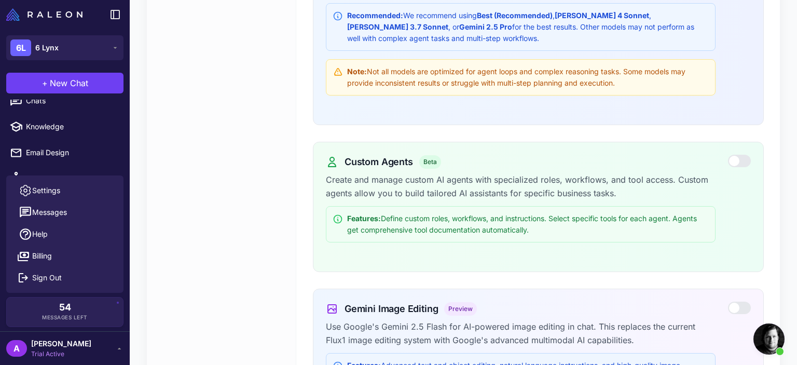
scroll to position [325, 0]
click at [420, 188] on p "Create and manage custom AI agents with specialized roles, workflows, and tool …" at bounding box center [521, 186] width 390 height 27
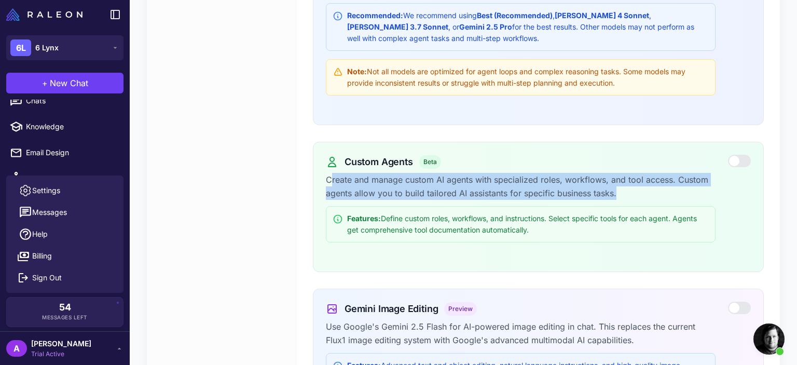
click at [420, 188] on p "Create and manage custom AI agents with specialized roles, workflows, and tool …" at bounding box center [521, 186] width 390 height 27
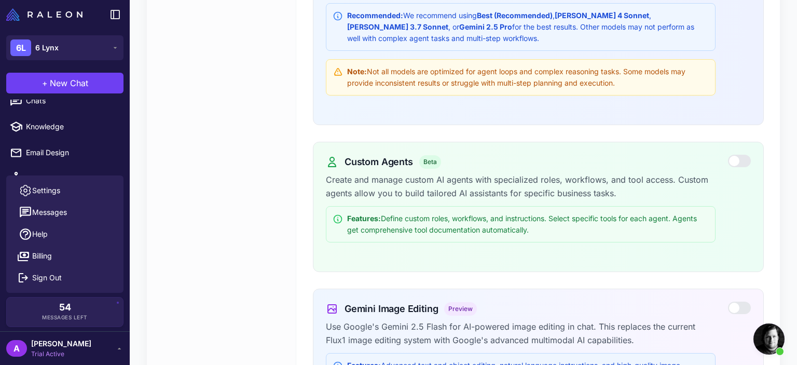
click at [513, 201] on div "Custom Agents Beta Create and manage custom AI agents with specialized roles, w…" at bounding box center [521, 203] width 390 height 96
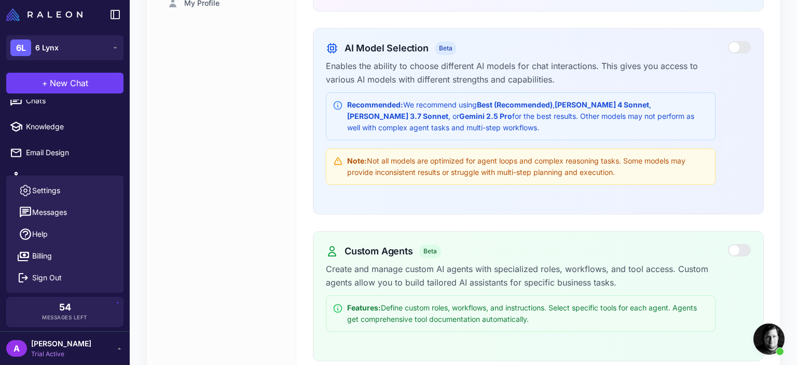
drag, startPoint x: 796, startPoint y: 163, endPoint x: 796, endPoint y: 134, distance: 29.6
click at [796, 134] on div "Experimental Settings Account Settings Users Data Experimental Invoices User Se…" at bounding box center [463, 182] width 667 height 365
click at [621, 43] on div "AI Model Selection Beta" at bounding box center [521, 48] width 390 height 14
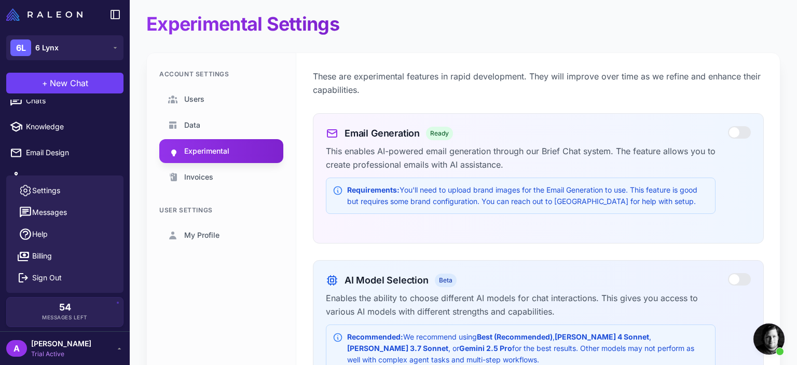
scroll to position [0, 0]
